Goal: Task Accomplishment & Management: Use online tool/utility

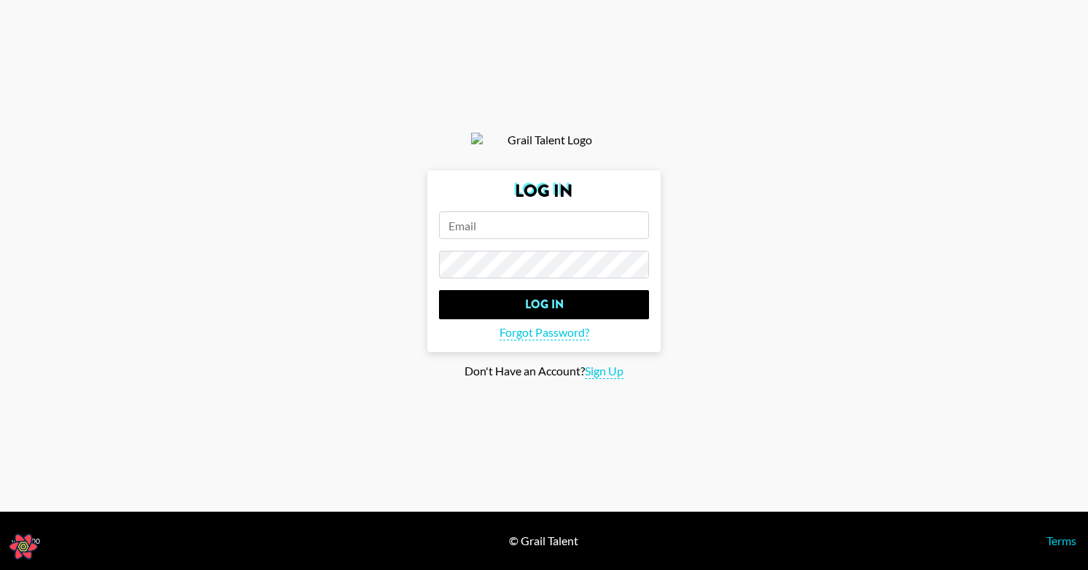
click at [519, 218] on form "Log In Log In Forgot Password?" at bounding box center [543, 262] width 233 height 182
click at [514, 233] on input "email" at bounding box center [544, 225] width 210 height 28
type input "i"
type input "[PERSON_NAME][EMAIL_ADDRESS][PERSON_NAME][DOMAIN_NAME]"
click at [439, 290] on input "Log In" at bounding box center [544, 304] width 210 height 29
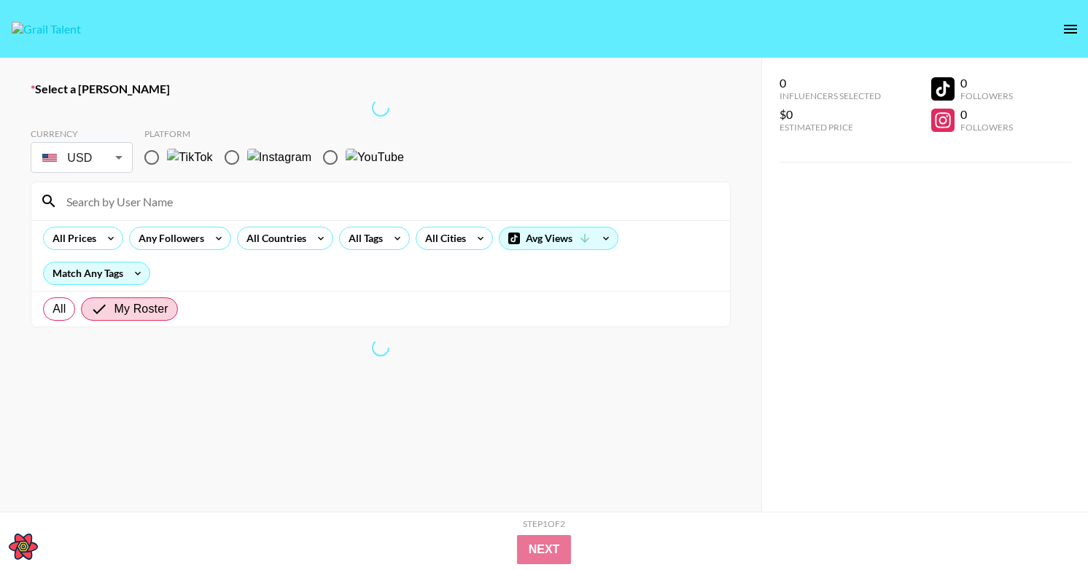
click at [367, 105] on div at bounding box center [381, 108] width 700 height 18
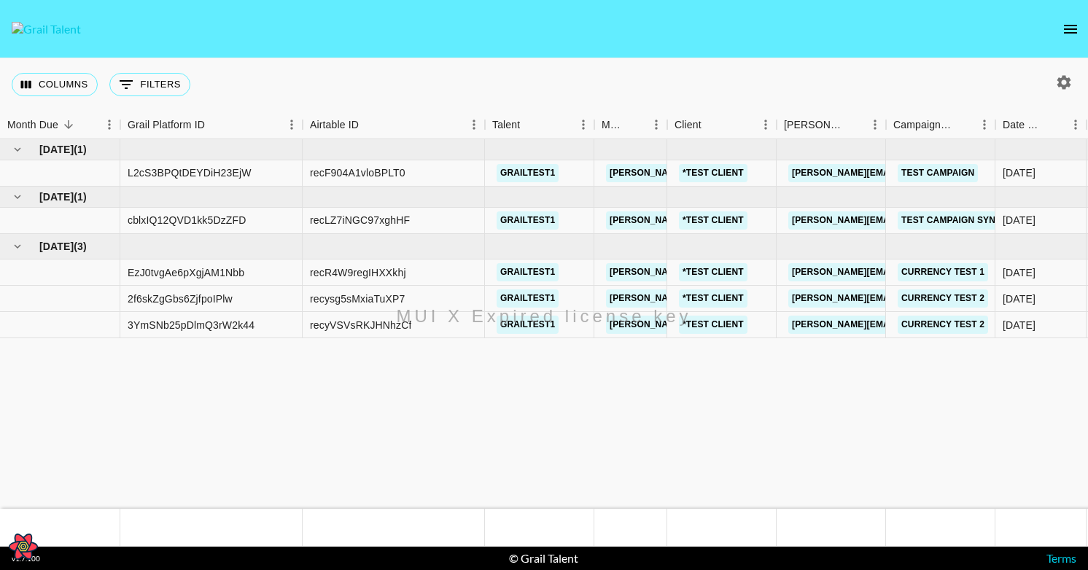
click at [1075, 26] on icon "open drawer" at bounding box center [1071, 29] width 18 height 18
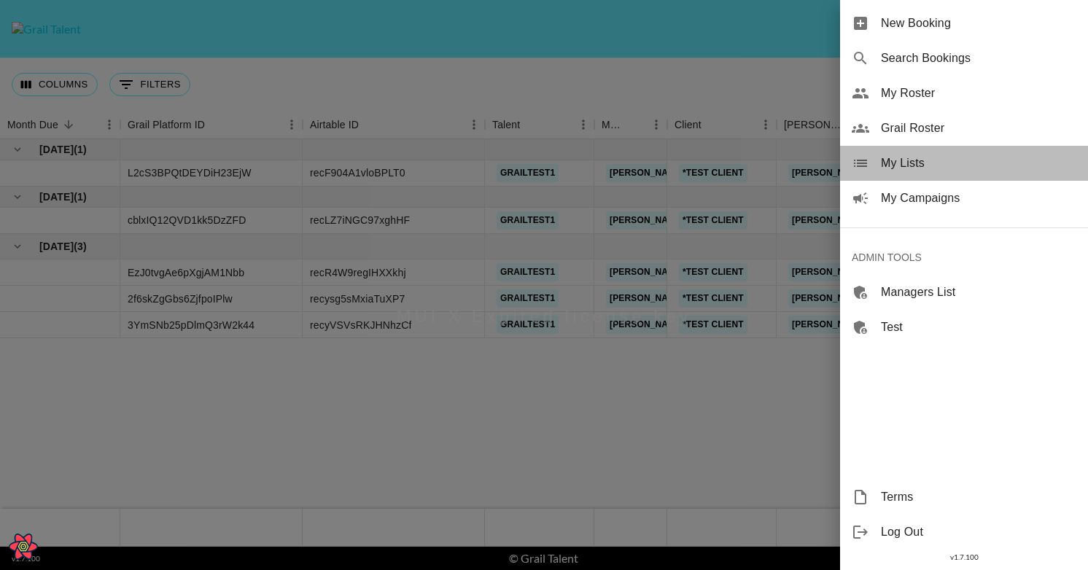
click at [901, 163] on span "My Lists" at bounding box center [978, 164] width 195 height 18
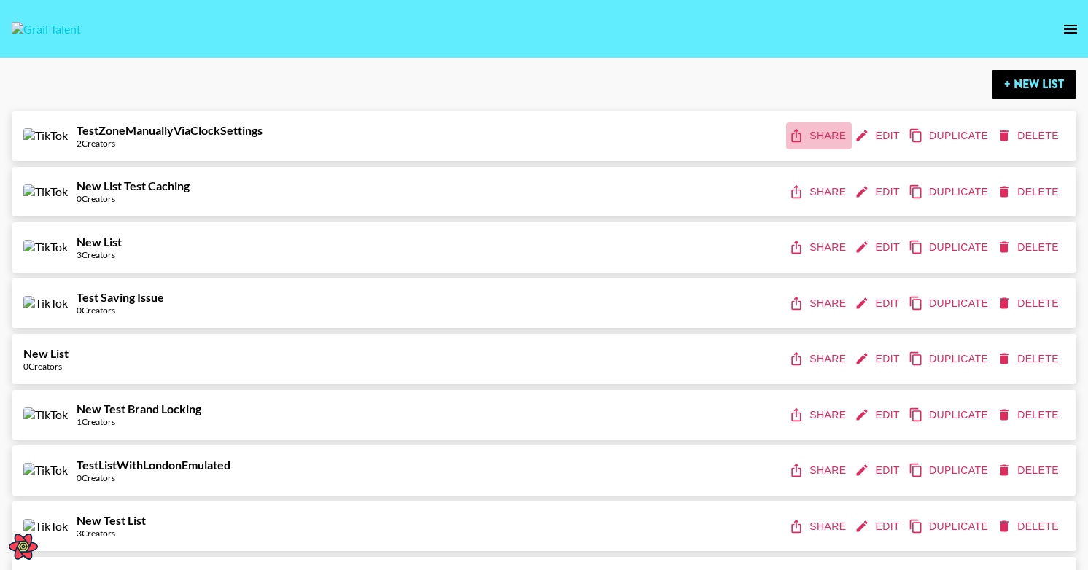
click at [828, 145] on button "Share" at bounding box center [819, 136] width 66 height 27
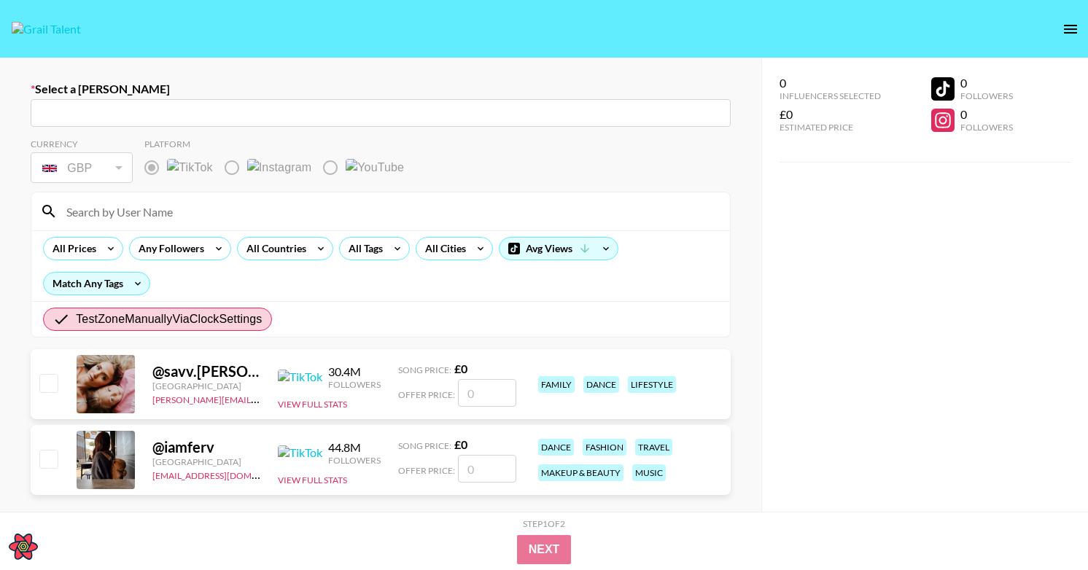
type input "GBP"
radio input "true"
